Goal: Transaction & Acquisition: Purchase product/service

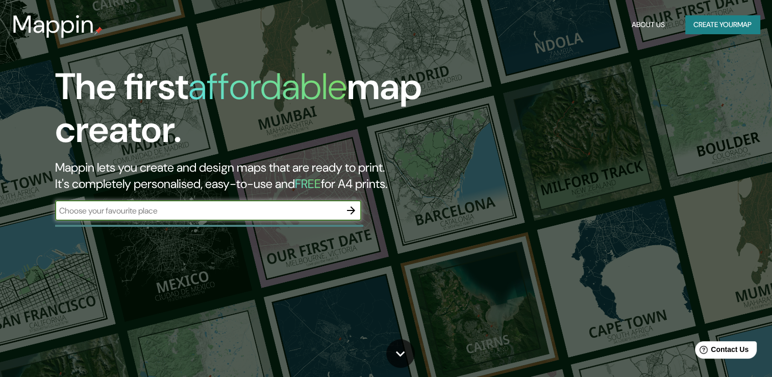
click at [742, 19] on button "Create your map" at bounding box center [722, 24] width 74 height 19
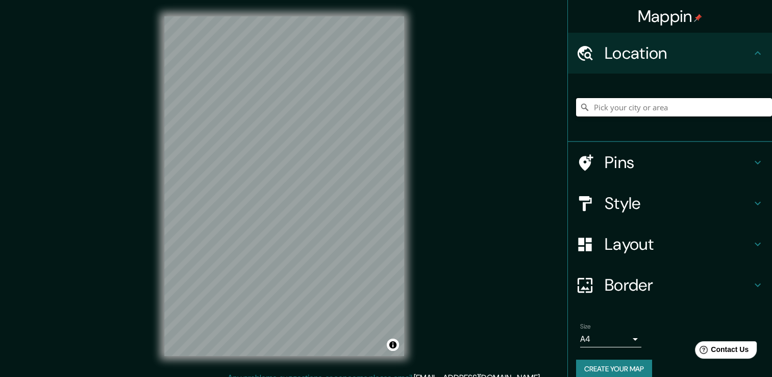
click at [654, 101] on input "Pick your city or area" at bounding box center [674, 107] width 196 height 18
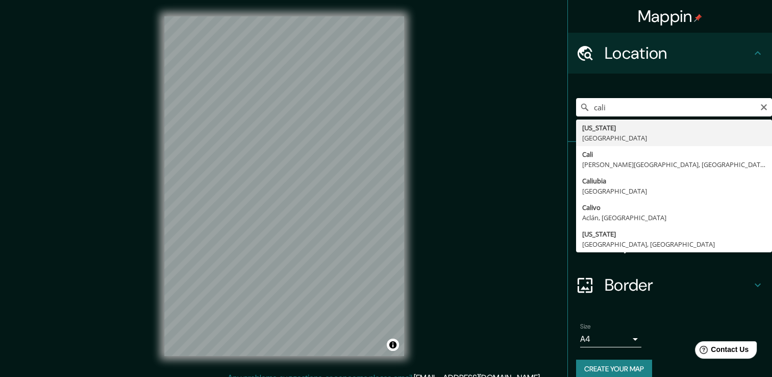
type input "[GEOGRAPHIC_DATA], [PERSON_NAME][GEOGRAPHIC_DATA], [GEOGRAPHIC_DATA]"
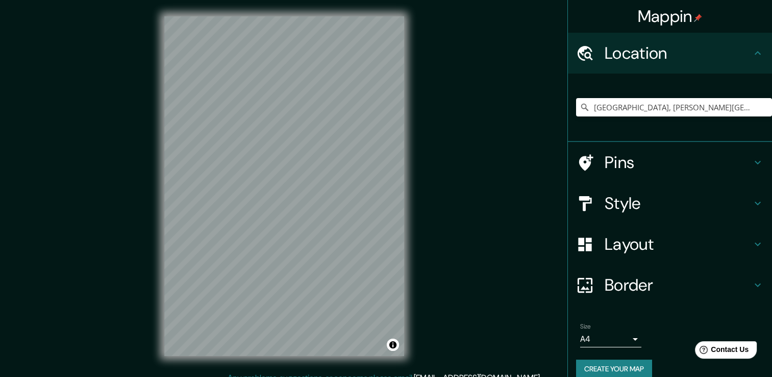
click at [435, 133] on div "Mappin Location [GEOGRAPHIC_DATA], [PERSON_NAME][GEOGRAPHIC_DATA], [GEOGRAPHIC_…" at bounding box center [386, 194] width 772 height 388
click at [669, 165] on h4 "Pins" at bounding box center [678, 162] width 147 height 20
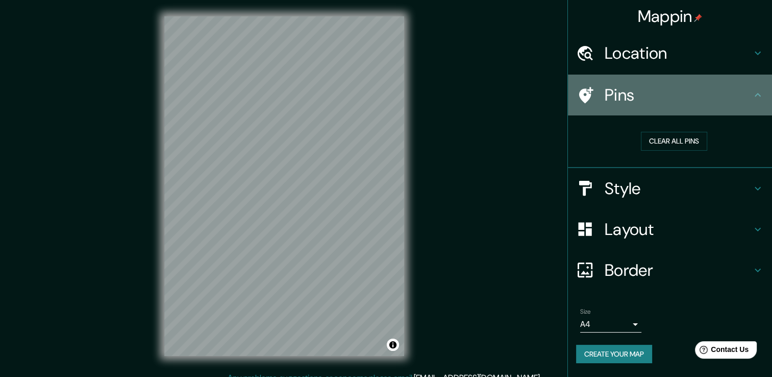
click at [752, 105] on div "Pins" at bounding box center [670, 94] width 204 height 41
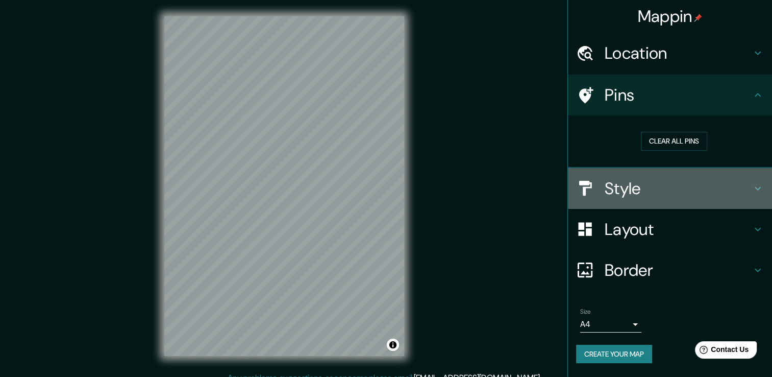
click at [757, 190] on icon at bounding box center [758, 188] width 12 height 12
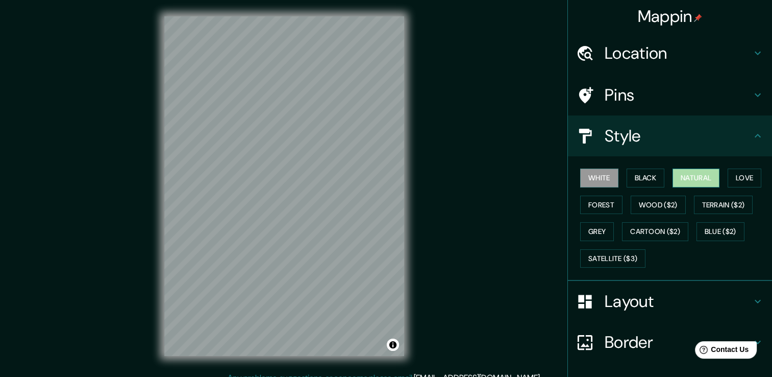
click at [681, 177] on button "Natural" at bounding box center [695, 177] width 47 height 19
click at [643, 180] on button "Black" at bounding box center [646, 177] width 38 height 19
click at [600, 180] on button "White" at bounding box center [599, 177] width 38 height 19
click at [598, 206] on button "Forest" at bounding box center [601, 204] width 42 height 19
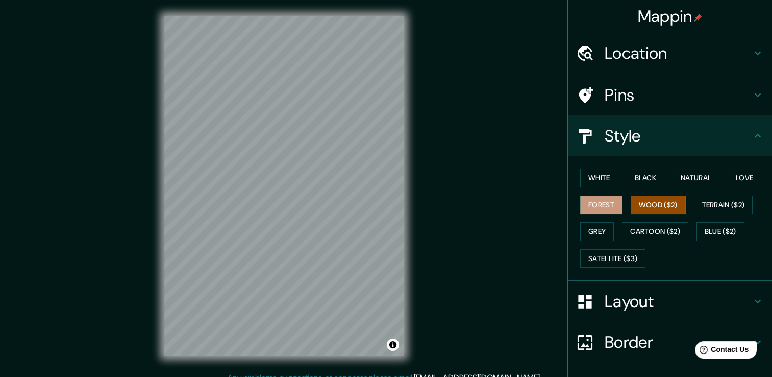
click at [641, 208] on button "Wood ($2)" at bounding box center [658, 204] width 55 height 19
click at [708, 204] on button "Terrain ($2)" at bounding box center [723, 204] width 59 height 19
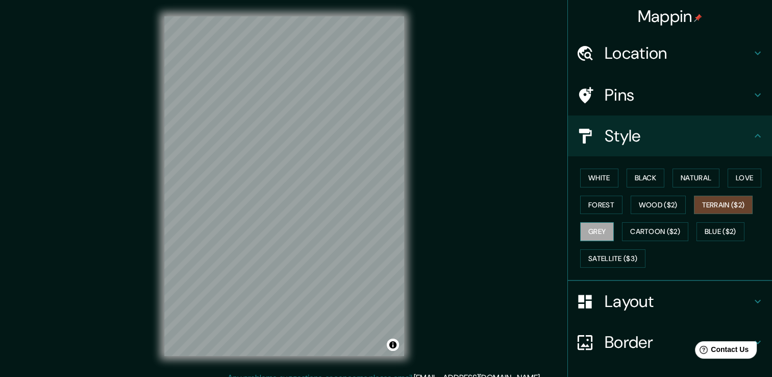
click at [590, 230] on button "Grey" at bounding box center [597, 231] width 34 height 19
click at [675, 181] on button "Natural" at bounding box center [695, 177] width 47 height 19
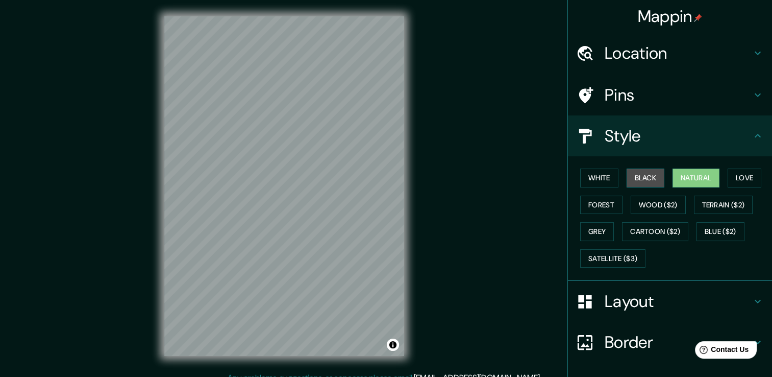
click at [653, 182] on button "Black" at bounding box center [646, 177] width 38 height 19
click at [580, 172] on button "White" at bounding box center [599, 177] width 38 height 19
click at [714, 175] on button "Natural" at bounding box center [695, 177] width 47 height 19
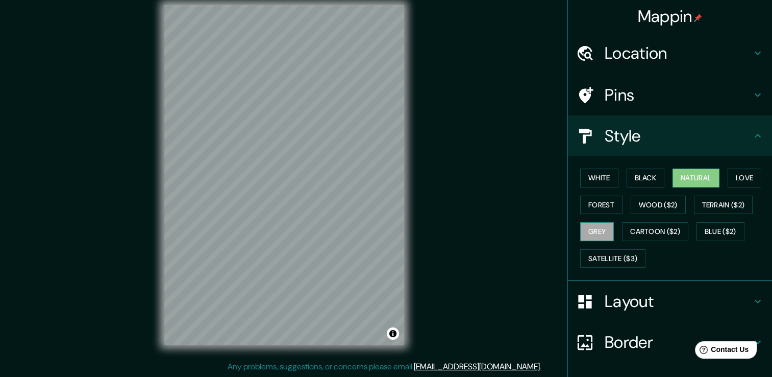
click at [596, 229] on button "Grey" at bounding box center [597, 231] width 34 height 19
click at [713, 310] on div "Layout" at bounding box center [670, 301] width 204 height 41
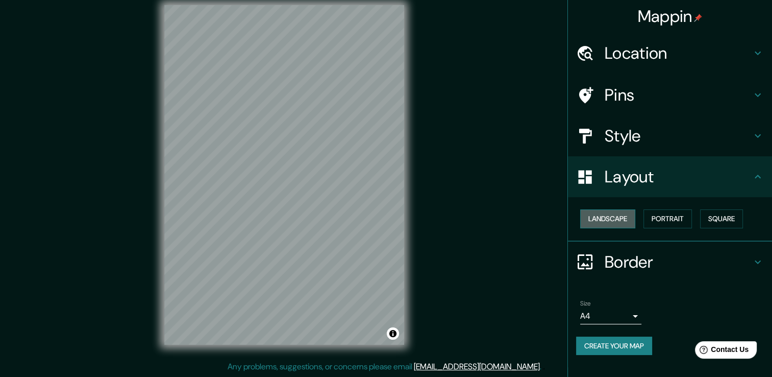
click at [620, 212] on button "Landscape" at bounding box center [607, 218] width 55 height 19
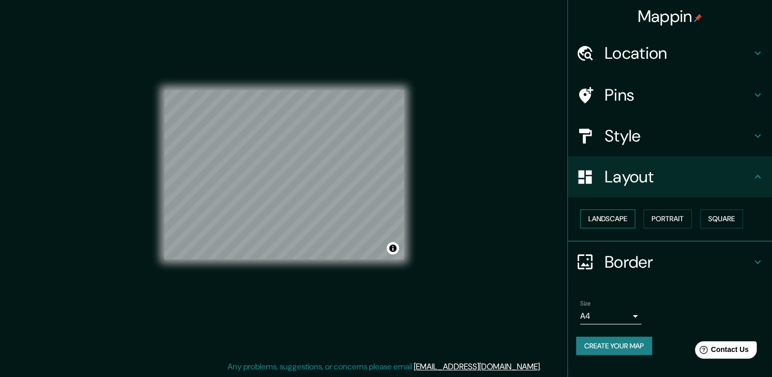
click at [620, 212] on button "Landscape" at bounding box center [607, 218] width 55 height 19
click at [686, 219] on button "Portrait" at bounding box center [667, 218] width 48 height 19
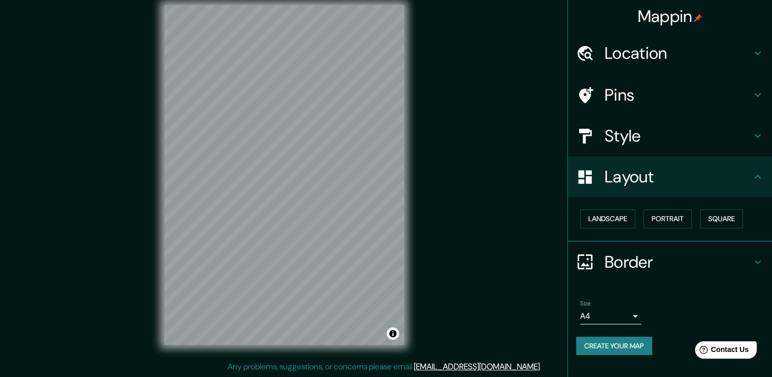
click at [761, 126] on div "Style" at bounding box center [670, 135] width 204 height 41
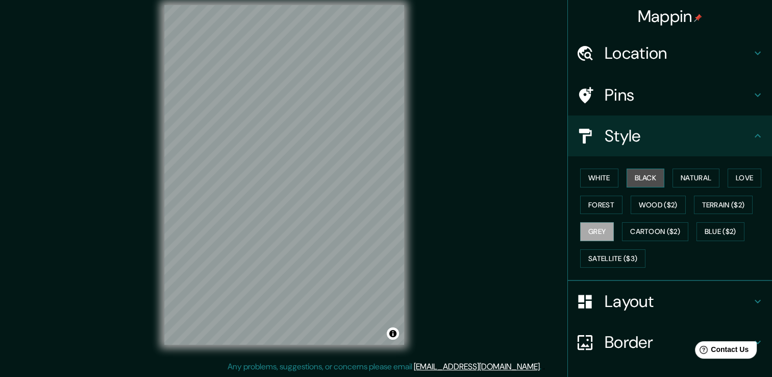
click at [636, 172] on button "Black" at bounding box center [646, 177] width 38 height 19
click at [593, 177] on button "White" at bounding box center [599, 177] width 38 height 19
click at [596, 229] on button "Grey" at bounding box center [597, 231] width 34 height 19
click at [597, 174] on button "White" at bounding box center [599, 177] width 38 height 19
click at [628, 172] on button "Black" at bounding box center [646, 177] width 38 height 19
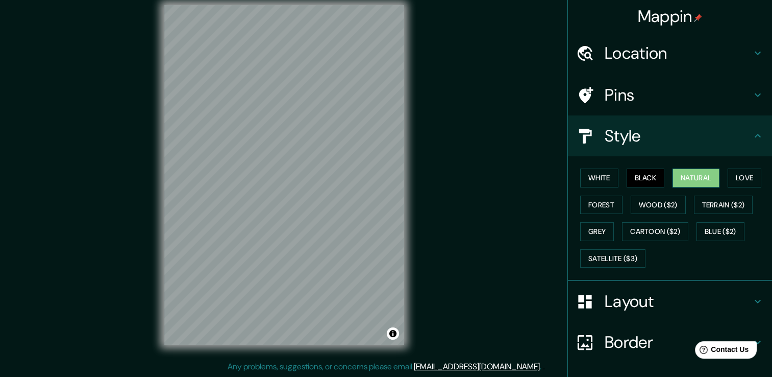
click at [689, 177] on button "Natural" at bounding box center [695, 177] width 47 height 19
click at [591, 225] on button "Grey" at bounding box center [597, 231] width 34 height 19
